Goal: Communication & Community: Answer question/provide support

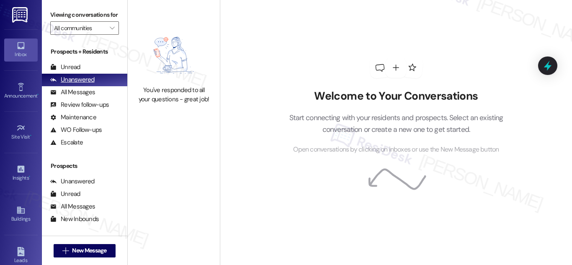
click at [71, 84] on div "Unanswered" at bounding box center [72, 79] width 44 height 9
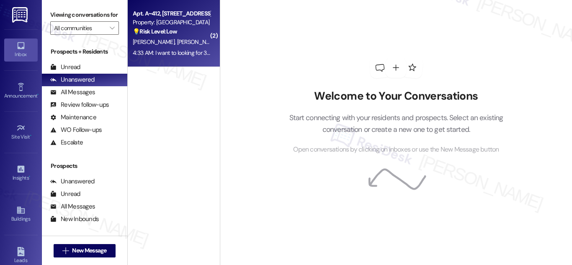
click at [165, 34] on strong "💡 Risk Level: Low" at bounding box center [155, 32] width 44 height 8
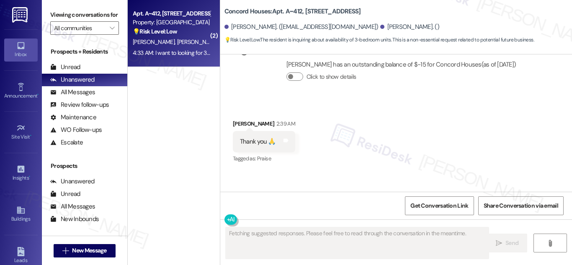
scroll to position [740, 0]
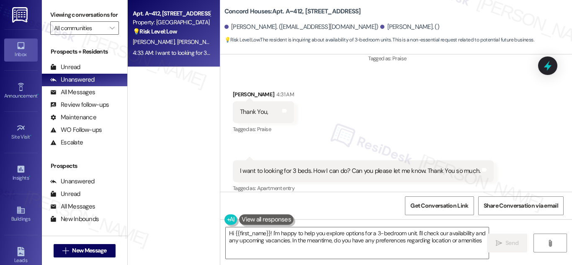
type textarea "Hi {{first_name}}! I'm happy to help you explore options for a 3-bedroom unit. …"
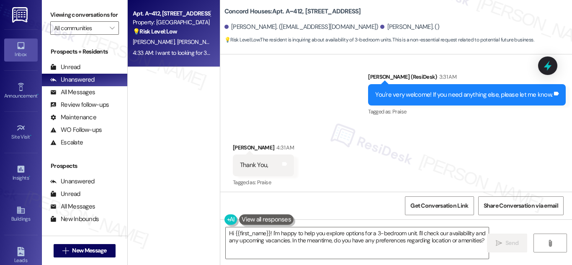
scroll to position [741, 0]
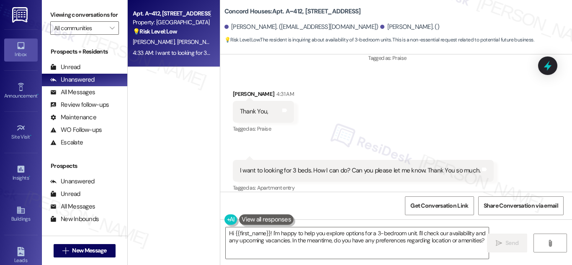
click at [449, 166] on div "I want to looking for 3 beds. How I can do? Can you please let me know. Thank Y…" at bounding box center [360, 170] width 241 height 9
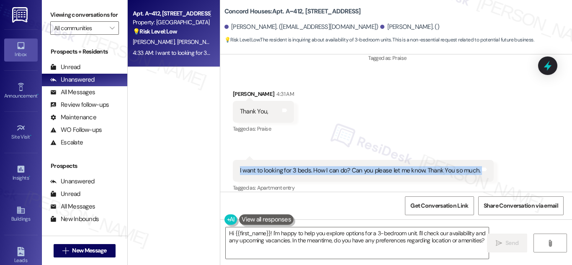
click at [449, 166] on div "I want to looking for 3 beds. How I can do? Can you please let me know. Thank Y…" at bounding box center [360, 170] width 241 height 9
copy div "I want to looking for 3 beds. How I can do? Can you please let me know. Thank Y…"
click at [505, 144] on div "Received via SMS [PERSON_NAME] 4:31 AM Thank You, Tags and notes Tagged as: Pra…" at bounding box center [396, 136] width 352 height 130
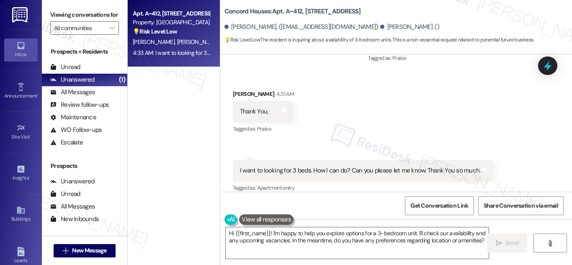
click at [499, 149] on div "Received via SMS [PERSON_NAME] 4:31 AM Thank You, Tags and notes Tagged as: Pra…" at bounding box center [396, 136] width 352 height 130
click at [236, 10] on b "Concord Houses: Apt. A~412, [STREET_ADDRESS]" at bounding box center [292, 11] width 137 height 9
drag, startPoint x: 236, startPoint y: 10, endPoint x: 269, endPoint y: 9, distance: 33.1
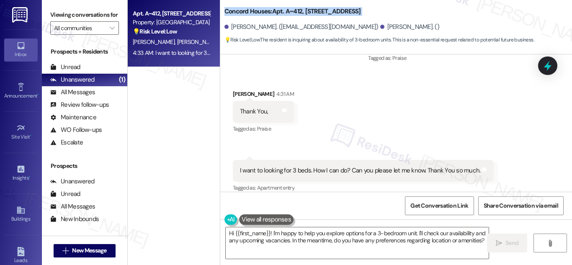
click at [269, 9] on b "Concord Houses: Apt. A~412, [STREET_ADDRESS]" at bounding box center [292, 11] width 137 height 9
copy div "Concord Houses: Apt. A~412, [STREET_ADDRESS]"
click at [374, 166] on div "I want to looking for 3 beds. How I can do? Can you please let me know. Thank Y…" at bounding box center [360, 170] width 241 height 9
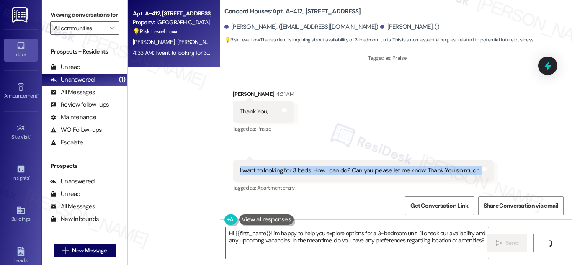
click at [374, 166] on div "I want to looking for 3 beds. How I can do? Can you please let me know. Thank Y…" at bounding box center [360, 170] width 241 height 9
copy div "I want to looking for 3 beds. How I can do? Can you please let me know. Thank Y…"
drag, startPoint x: 247, startPoint y: 105, endPoint x: 489, endPoint y: 169, distance: 250.8
click at [489, 169] on div "Received via SMS [PERSON_NAME] 4:31 AM Thank You, Tags and notes Tagged as: Pra…" at bounding box center [396, 136] width 352 height 130
copy div "Thank You, Tags and notes Tagged as: Praise Click to highlight conversations ab…"
